Goal: Navigation & Orientation: Understand site structure

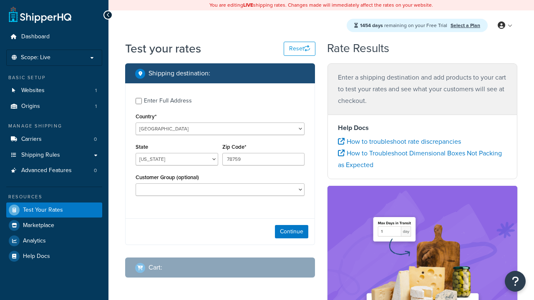
select select "[GEOGRAPHIC_DATA]"
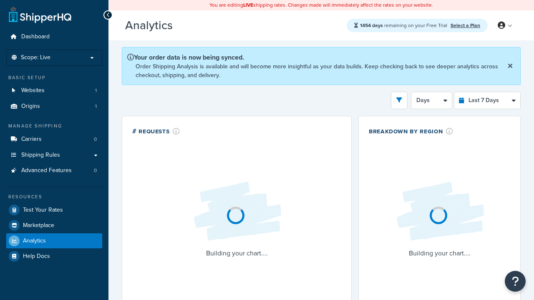
select select "last_7_days"
click at [108, 15] on icon at bounding box center [108, 15] width 4 height 6
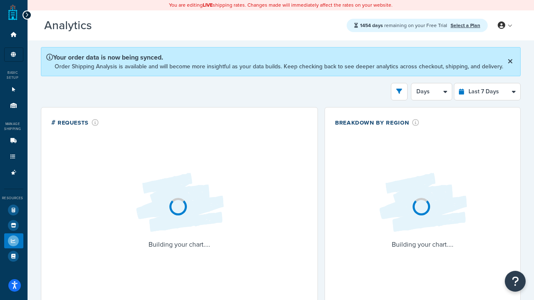
click at [27, 15] on icon at bounding box center [27, 15] width 4 height 6
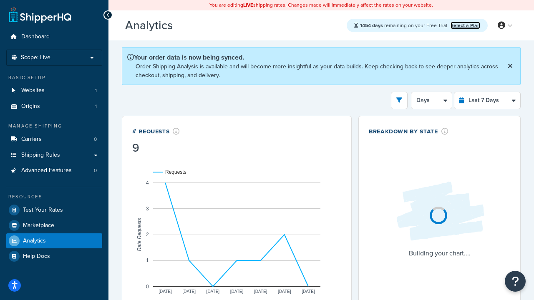
click at [465, 25] on link "Select a Plan" at bounding box center [465, 26] width 30 height 8
